Goal: Information Seeking & Learning: Learn about a topic

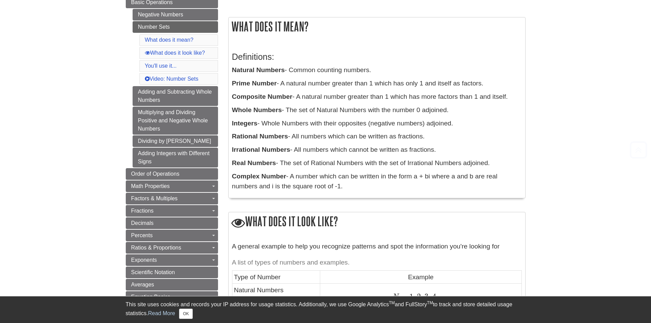
scroll to position [102, 0]
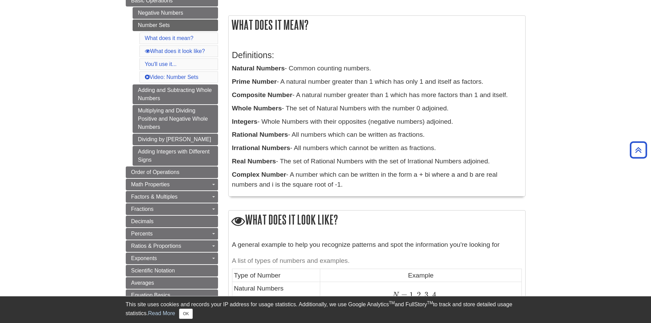
drag, startPoint x: 489, startPoint y: 220, endPoint x: 386, endPoint y: 235, distance: 103.8
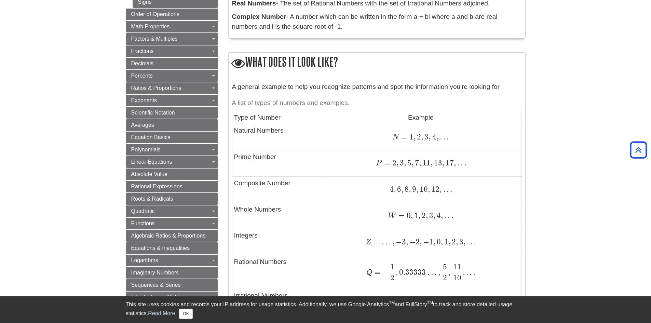
scroll to position [239, 0]
